Goal: Information Seeking & Learning: Learn about a topic

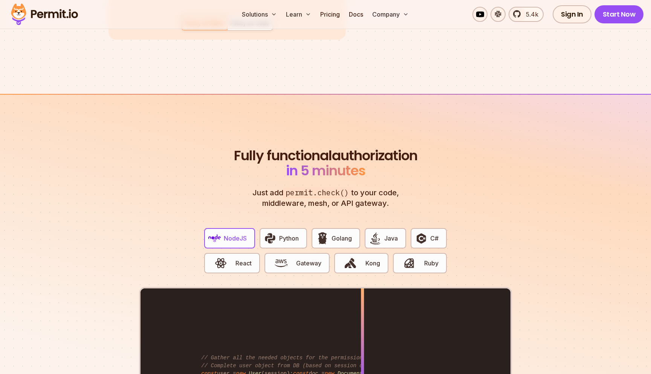
scroll to position [1463, 0]
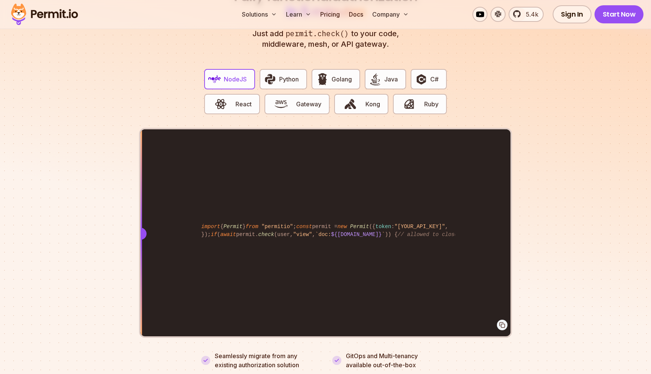
drag, startPoint x: 365, startPoint y: 224, endPoint x: 102, endPoint y: 210, distance: 263.4
click at [102, 210] on section "Fully functional authorization in 5 minutes Just add permit.check() to your cod…" at bounding box center [325, 170] width 651 height 471
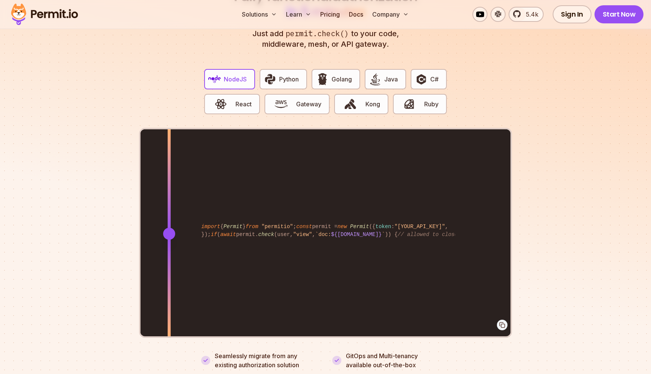
drag, startPoint x: 143, startPoint y: 221, endPoint x: 73, endPoint y: 269, distance: 84.3
click at [73, 269] on section "Fully functional authorization in 5 minutes Just add permit.check() to your cod…" at bounding box center [325, 170] width 651 height 471
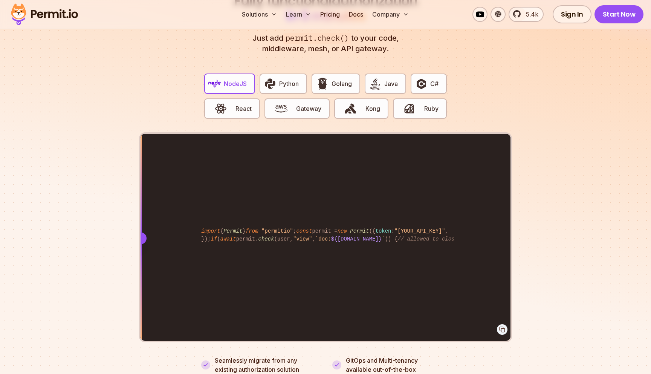
scroll to position [1460, 0]
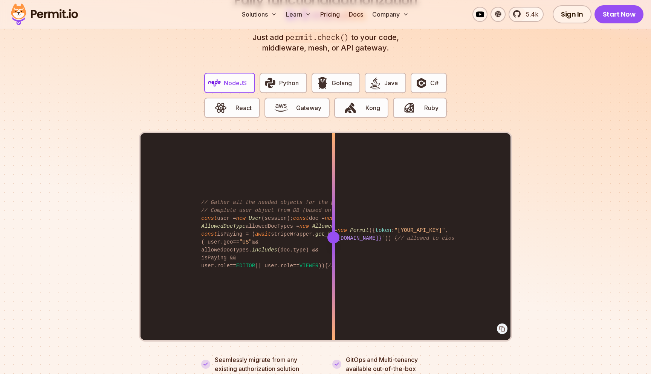
drag, startPoint x: 140, startPoint y: 225, endPoint x: 334, endPoint y: 253, distance: 195.3
click at [334, 253] on div at bounding box center [333, 237] width 3 height 208
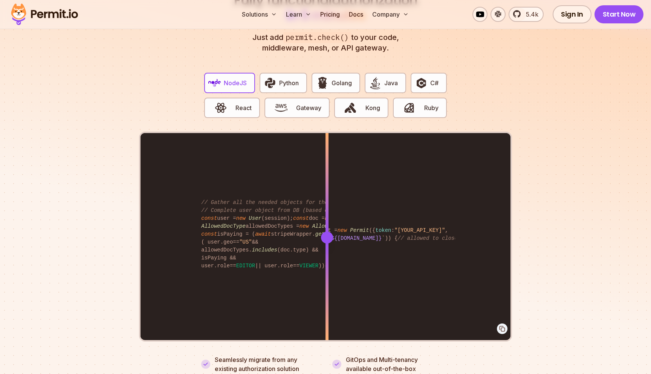
drag, startPoint x: 336, startPoint y: 230, endPoint x: 327, endPoint y: 258, distance: 29.2
click at [327, 258] on div at bounding box center [327, 237] width 3 height 208
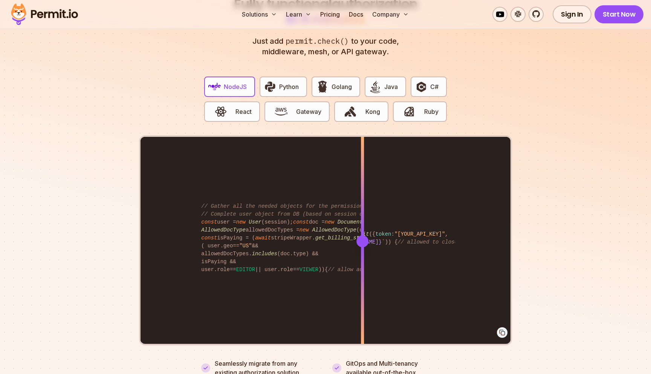
scroll to position [1460, 0]
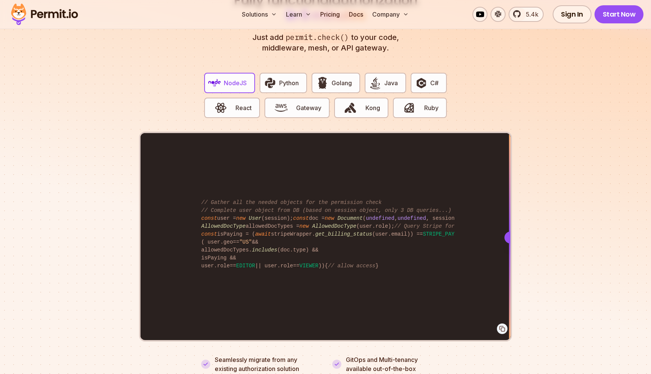
drag, startPoint x: 366, startPoint y: 230, endPoint x: 546, endPoint y: 318, distance: 201.3
click at [546, 318] on section "Fully functional authorization in 5 minutes Just add permit.check() to your cod…" at bounding box center [325, 174] width 651 height 471
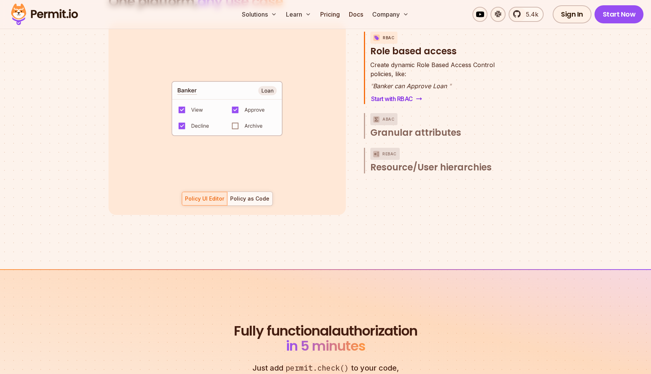
scroll to position [1128, 0]
click at [412, 127] on span "Granular attributes" at bounding box center [415, 133] width 91 height 12
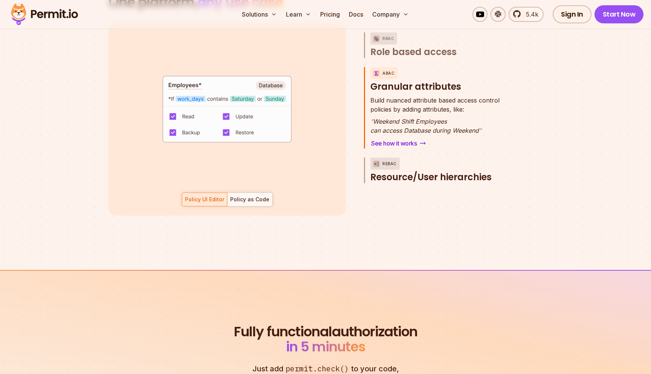
click at [405, 159] on button "ReBAC Resource/User hierarchies" at bounding box center [440, 171] width 141 height 26
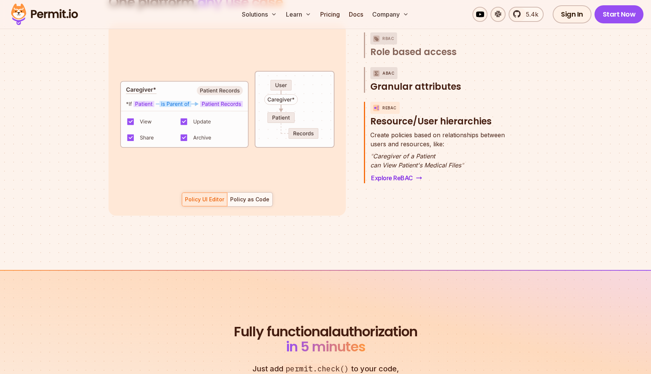
click at [406, 81] on span "Granular attributes" at bounding box center [415, 87] width 91 height 12
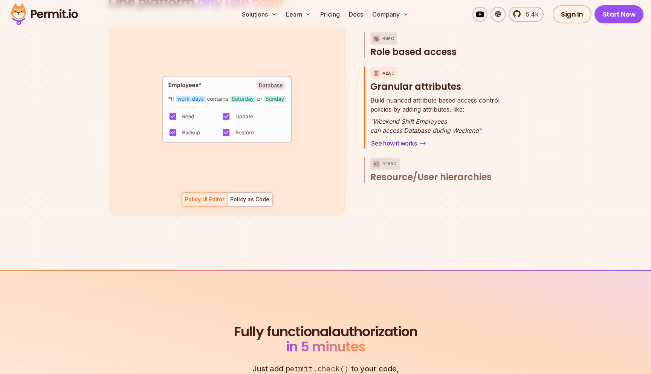
click at [407, 46] on span "Role based access" at bounding box center [413, 52] width 86 height 12
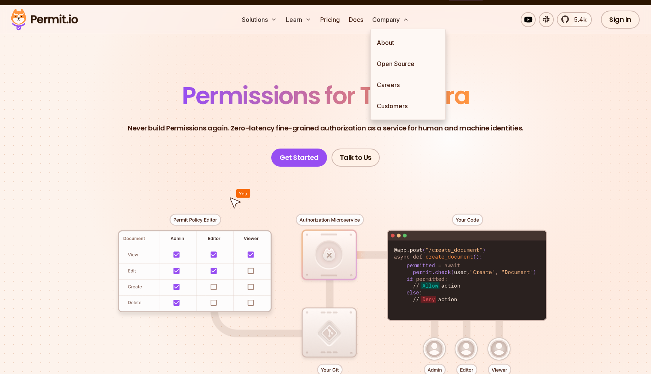
scroll to position [0, 0]
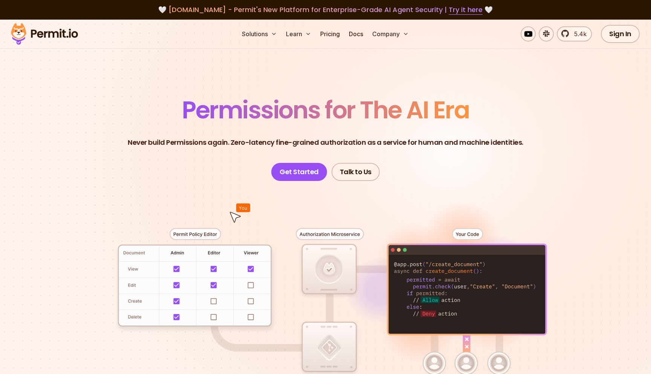
click at [463, 66] on section "Permissions for The AI Era Never build Permissions again. Zero-latency fine-gra…" at bounding box center [325, 268] width 651 height 497
